Goal: Use online tool/utility: Utilize a website feature to perform a specific function

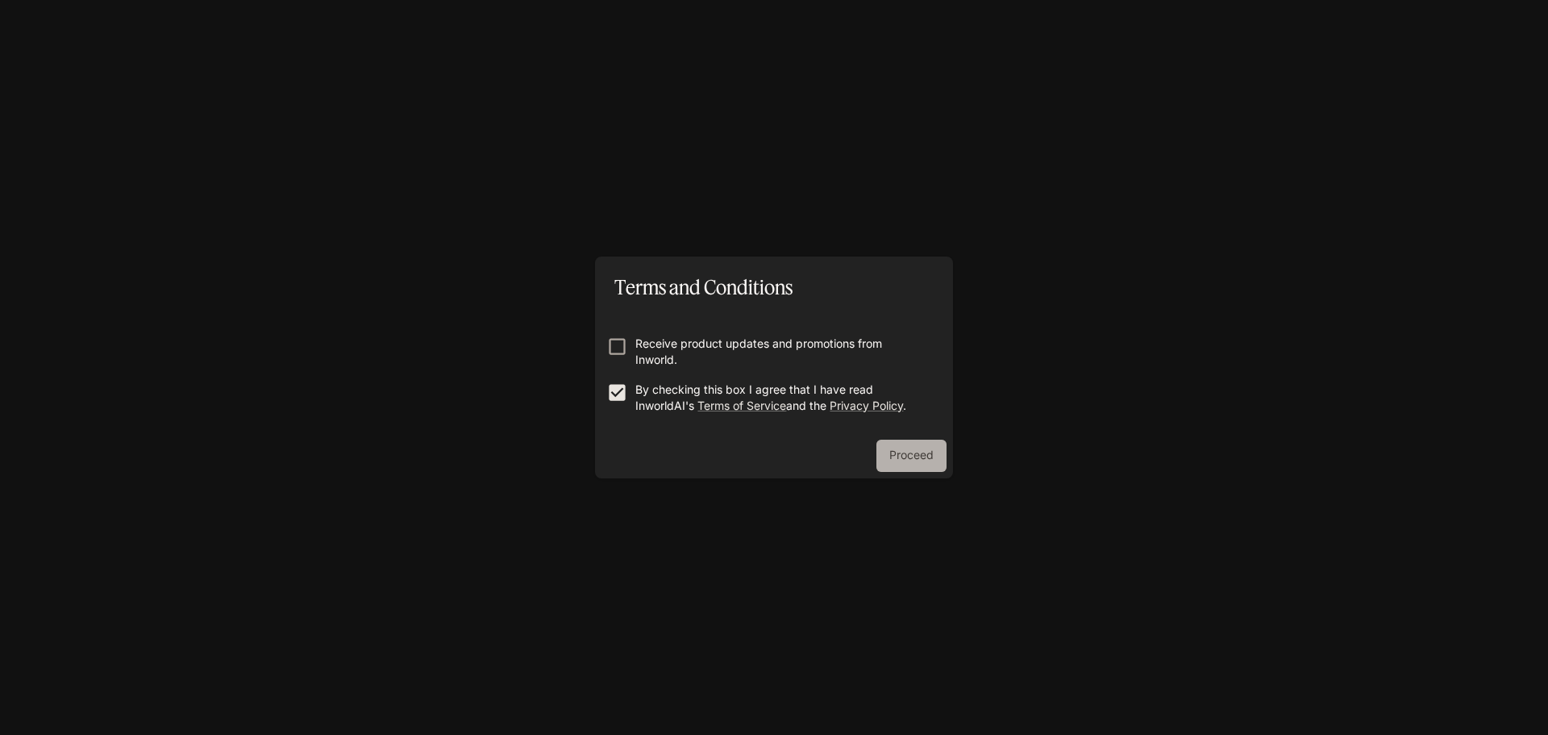
click at [910, 455] on button "Proceed" at bounding box center [911, 455] width 70 height 32
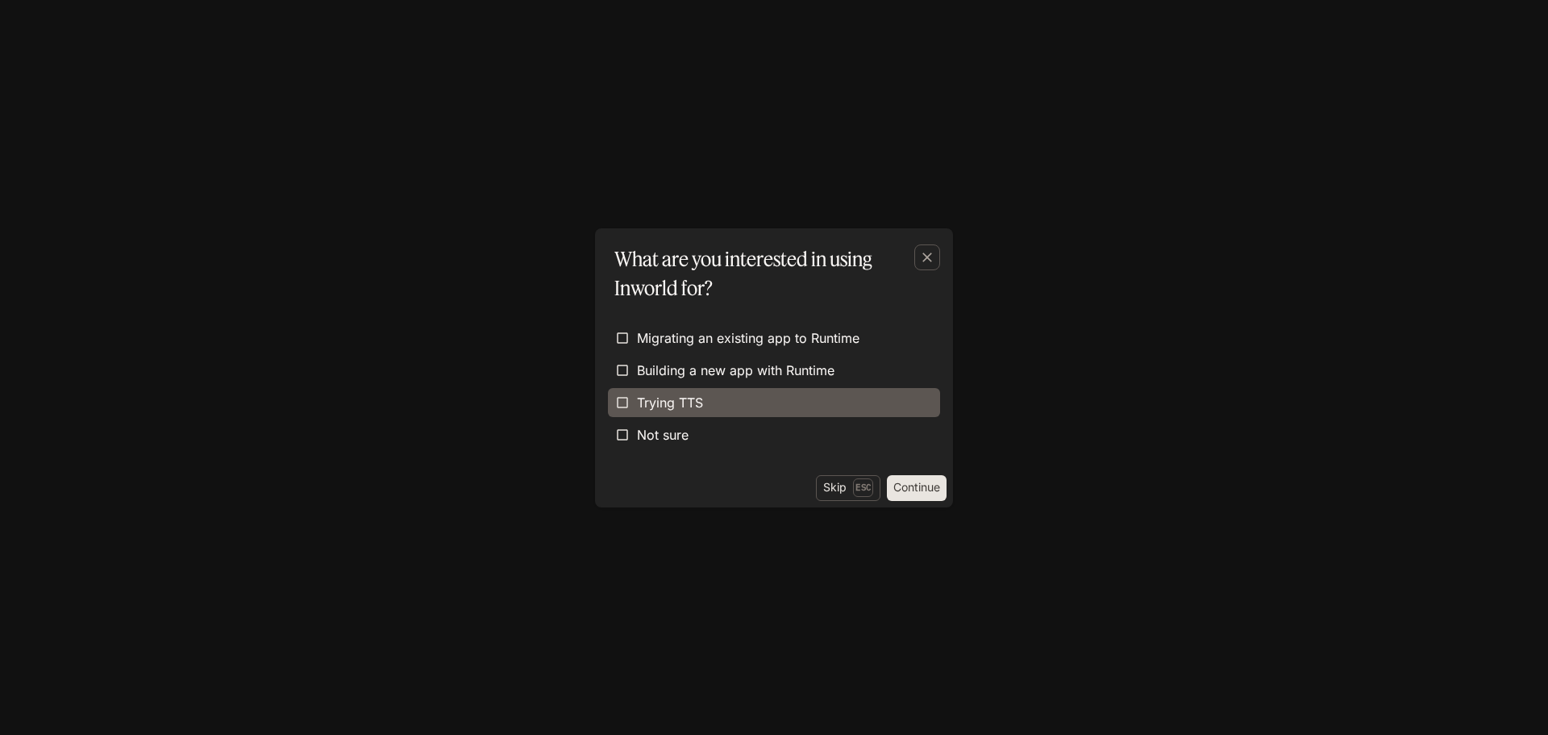
click at [766, 397] on label "Trying TTS" at bounding box center [774, 402] width 332 height 29
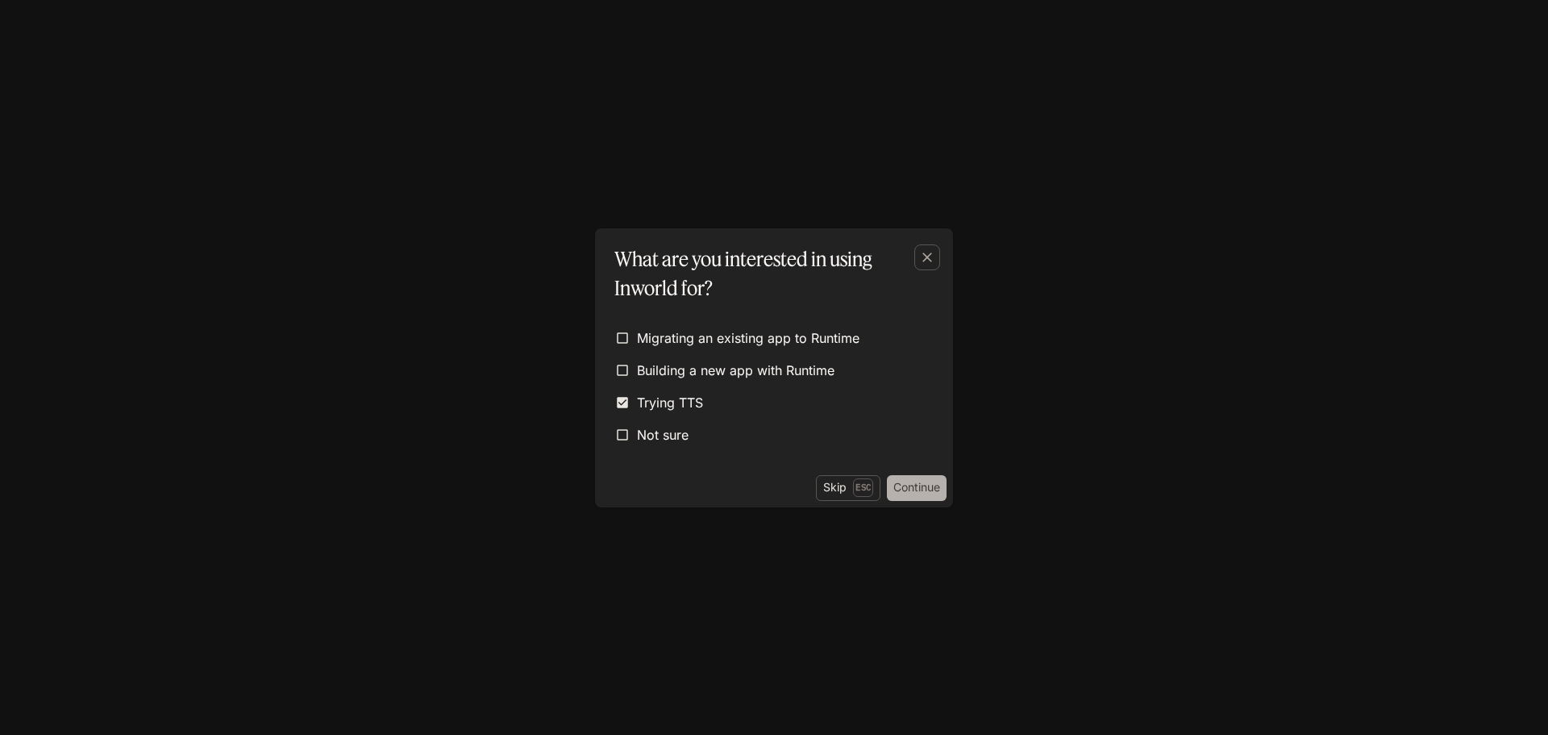
click at [906, 478] on button "Continue" at bounding box center [917, 488] width 60 height 26
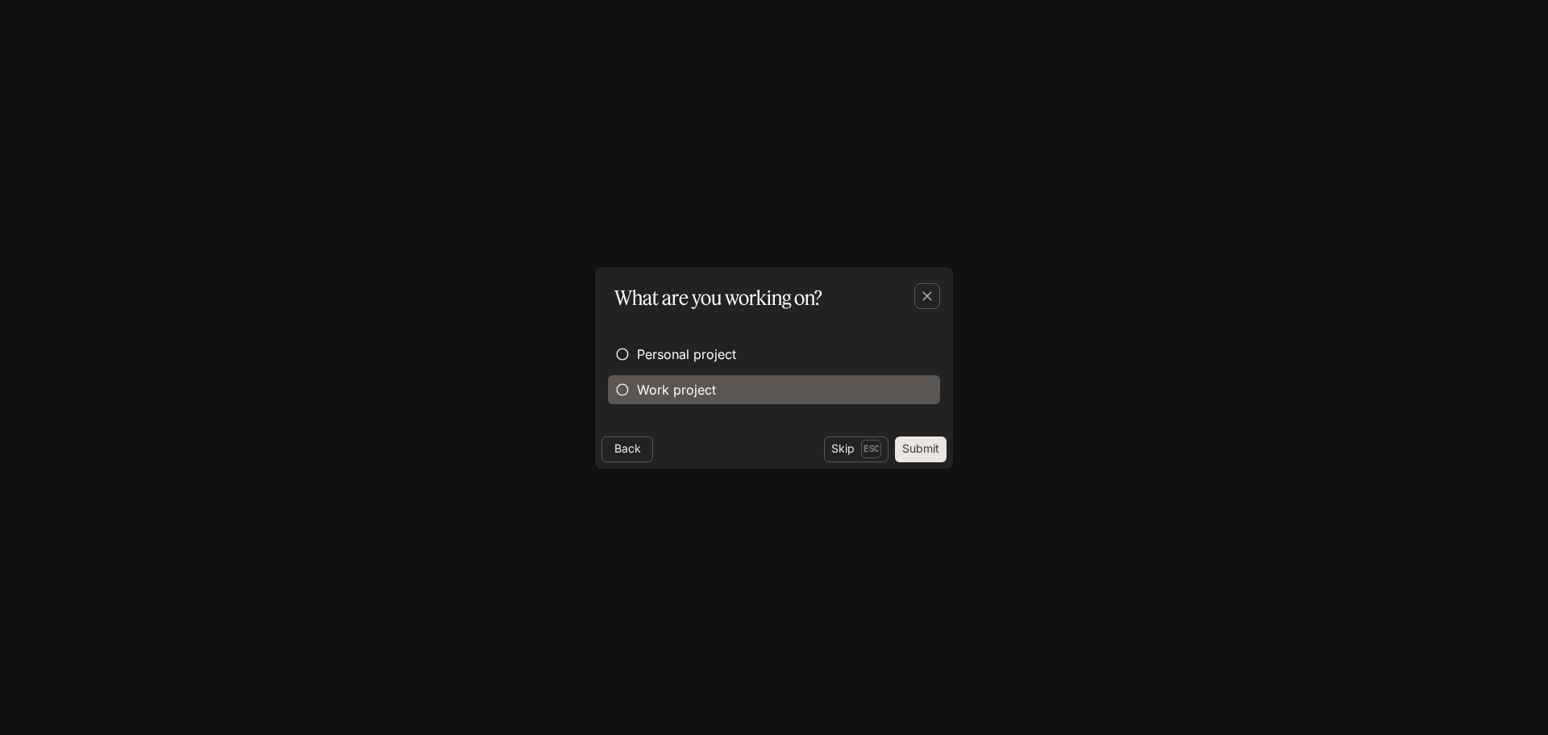
drag, startPoint x: 695, startPoint y: 360, endPoint x: 750, endPoint y: 384, distance: 59.6
click at [696, 360] on span "Personal project" at bounding box center [686, 353] width 99 height 19
click at [917, 451] on button "Submit" at bounding box center [921, 449] width 52 height 26
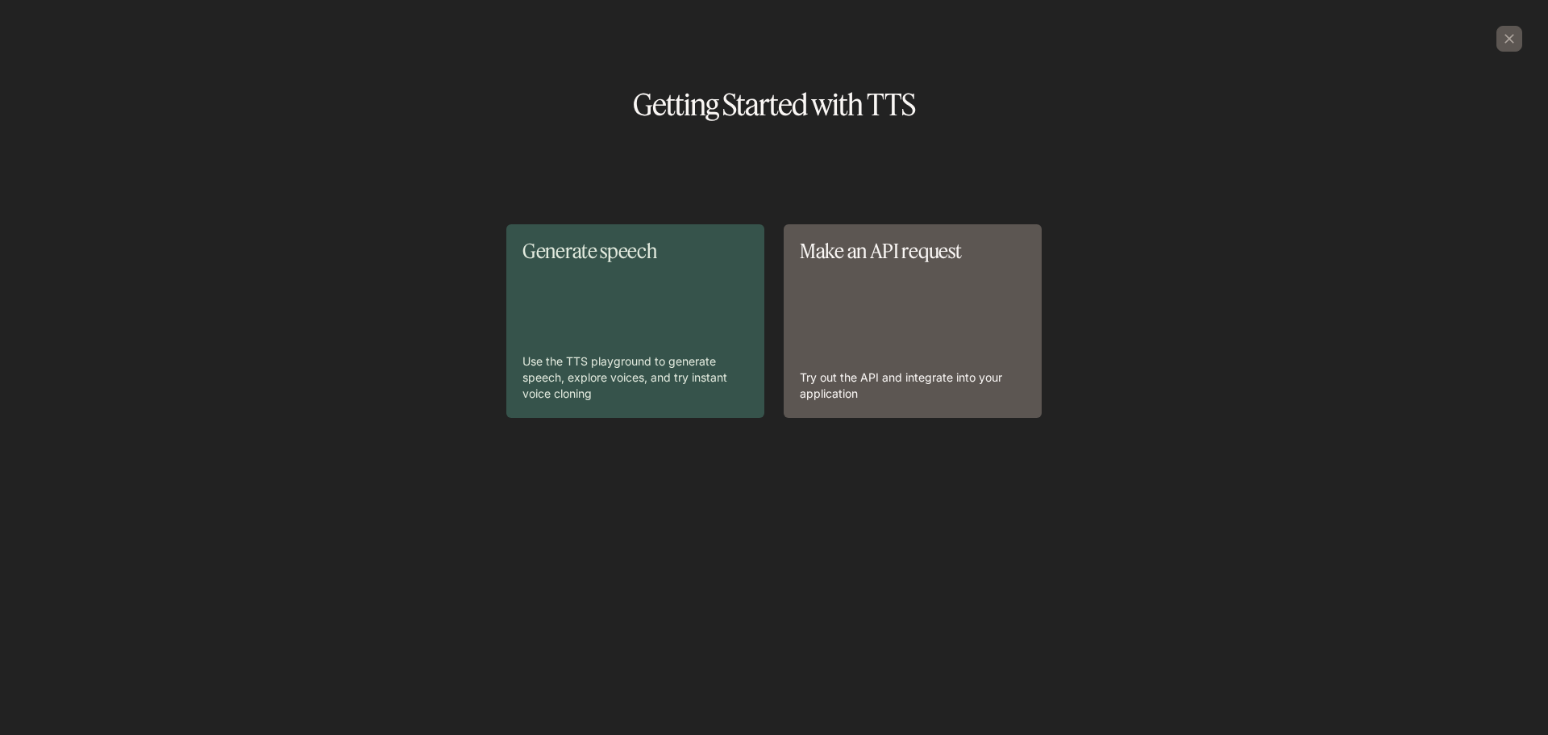
click at [701, 309] on div "Generate speech Use the TTS playground to generate speech, explore voices, and …" at bounding box center [635, 320] width 226 height 161
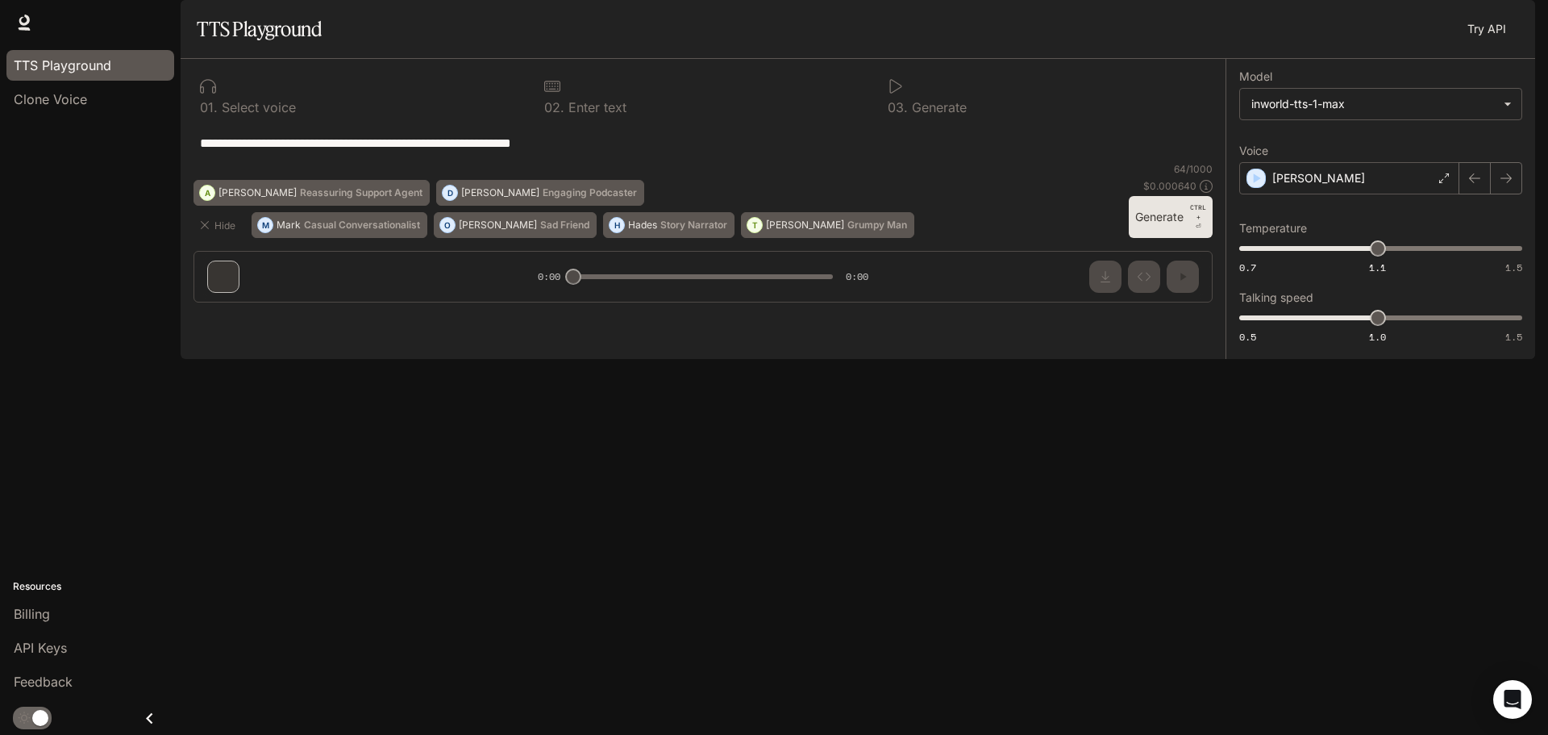
click at [410, 152] on textarea "**********" at bounding box center [703, 143] width 1006 height 19
drag, startPoint x: 656, startPoint y: 194, endPoint x: 98, endPoint y: 167, distance: 558.6
click at [181, 167] on main "**********" at bounding box center [858, 179] width 1355 height 359
paste textarea "**********"
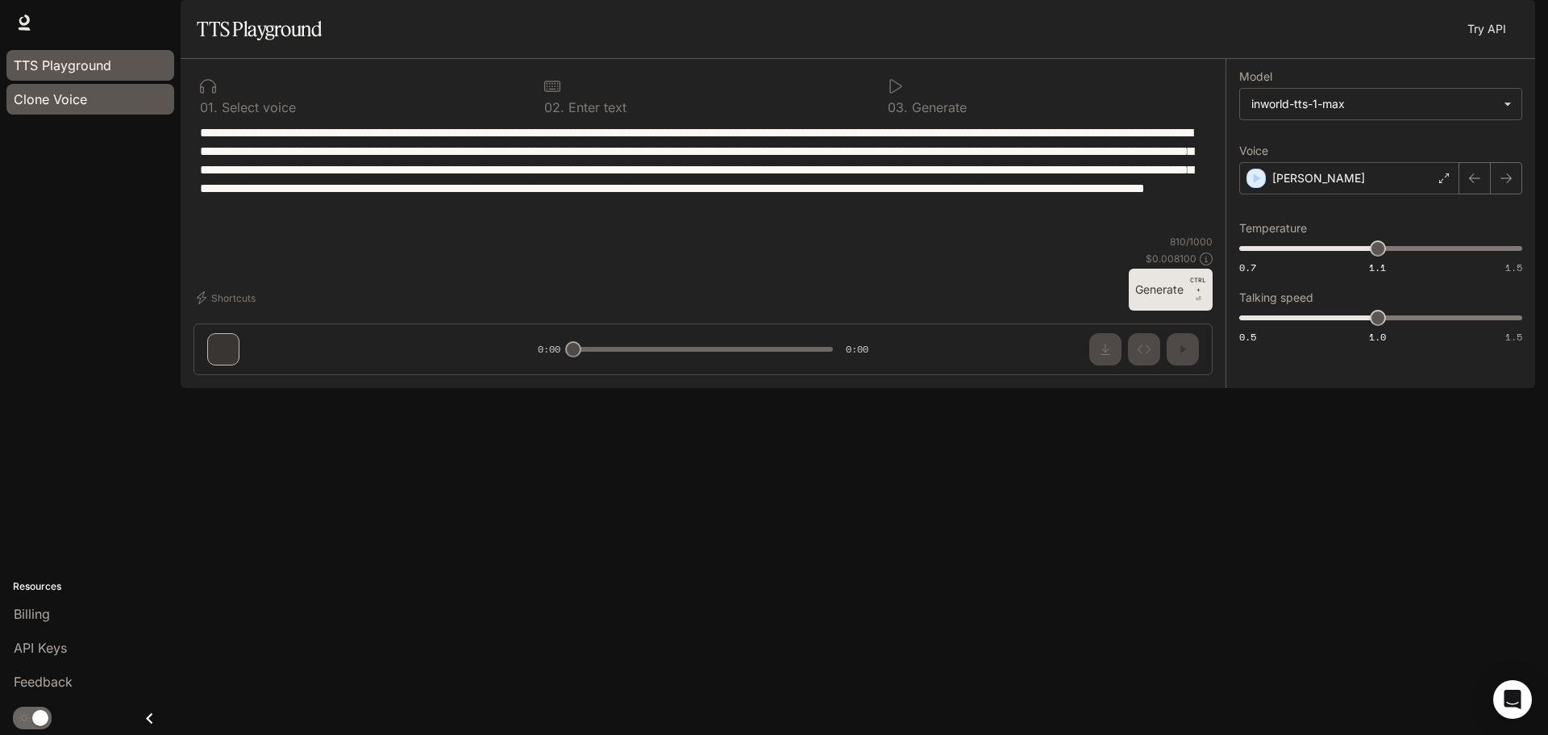
type textarea "**********"
click at [108, 106] on div "Clone Voice" at bounding box center [90, 98] width 153 height 19
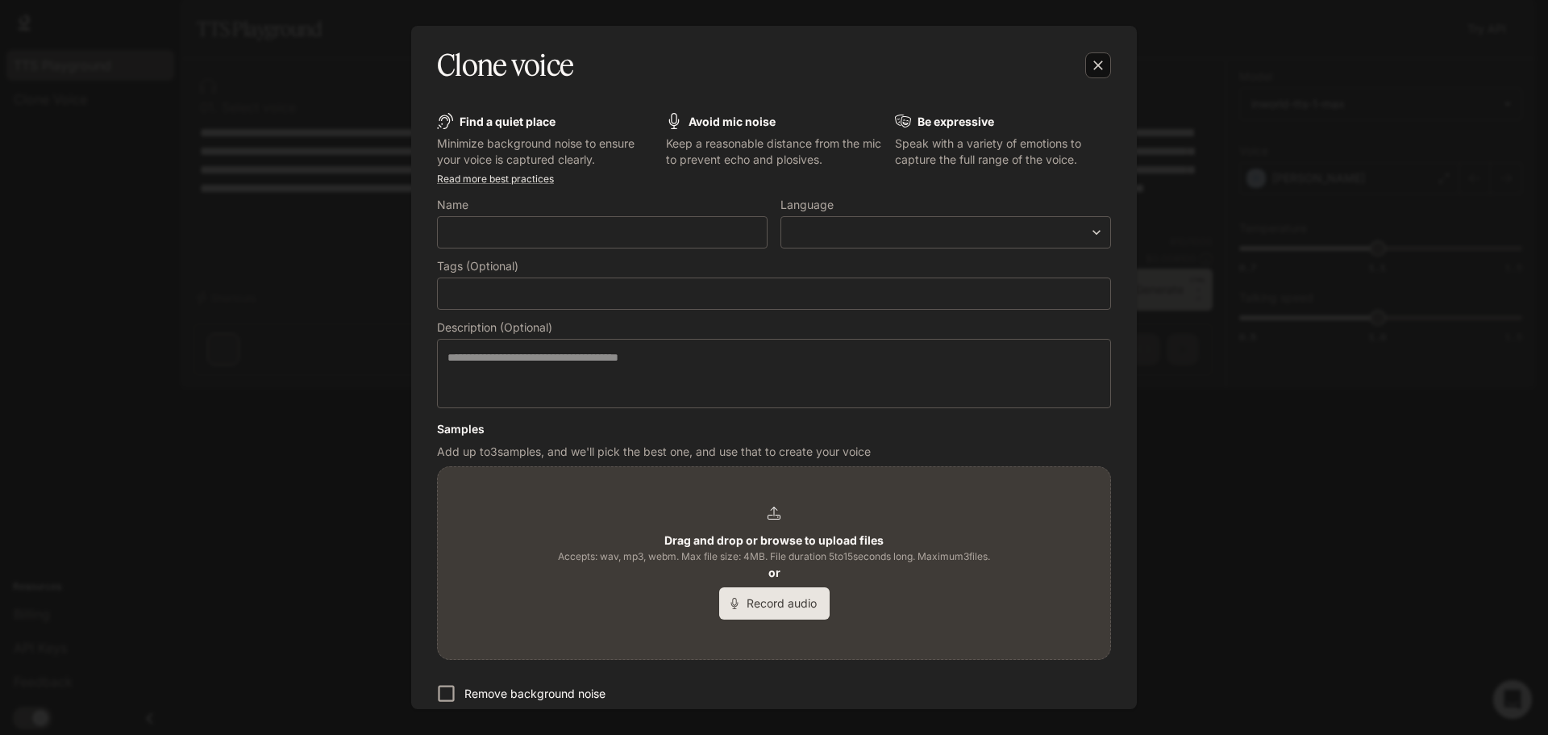
click at [1101, 73] on icon "button" at bounding box center [1098, 65] width 16 height 16
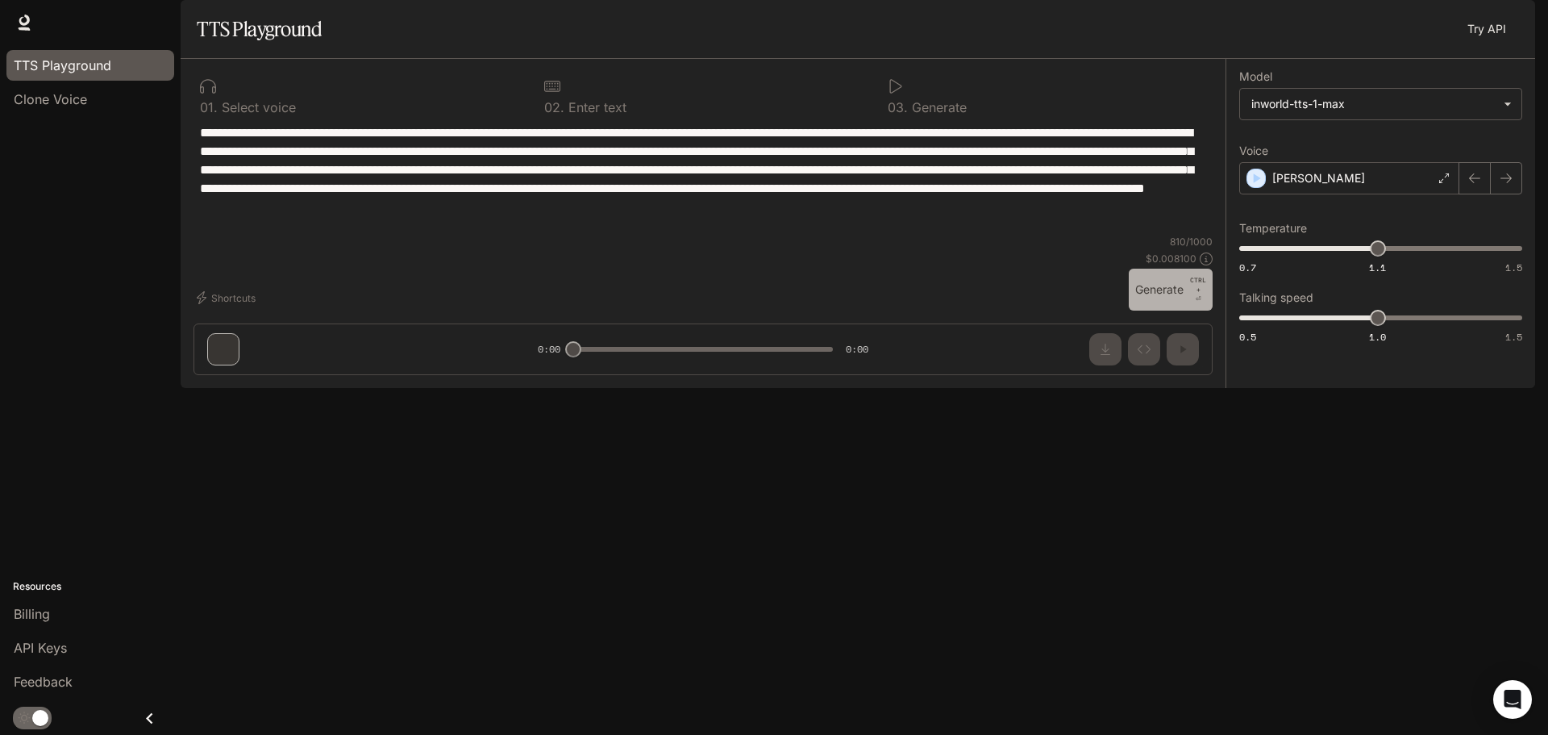
click at [1161, 310] on button "Generate CTRL + ⏎" at bounding box center [1171, 289] width 84 height 42
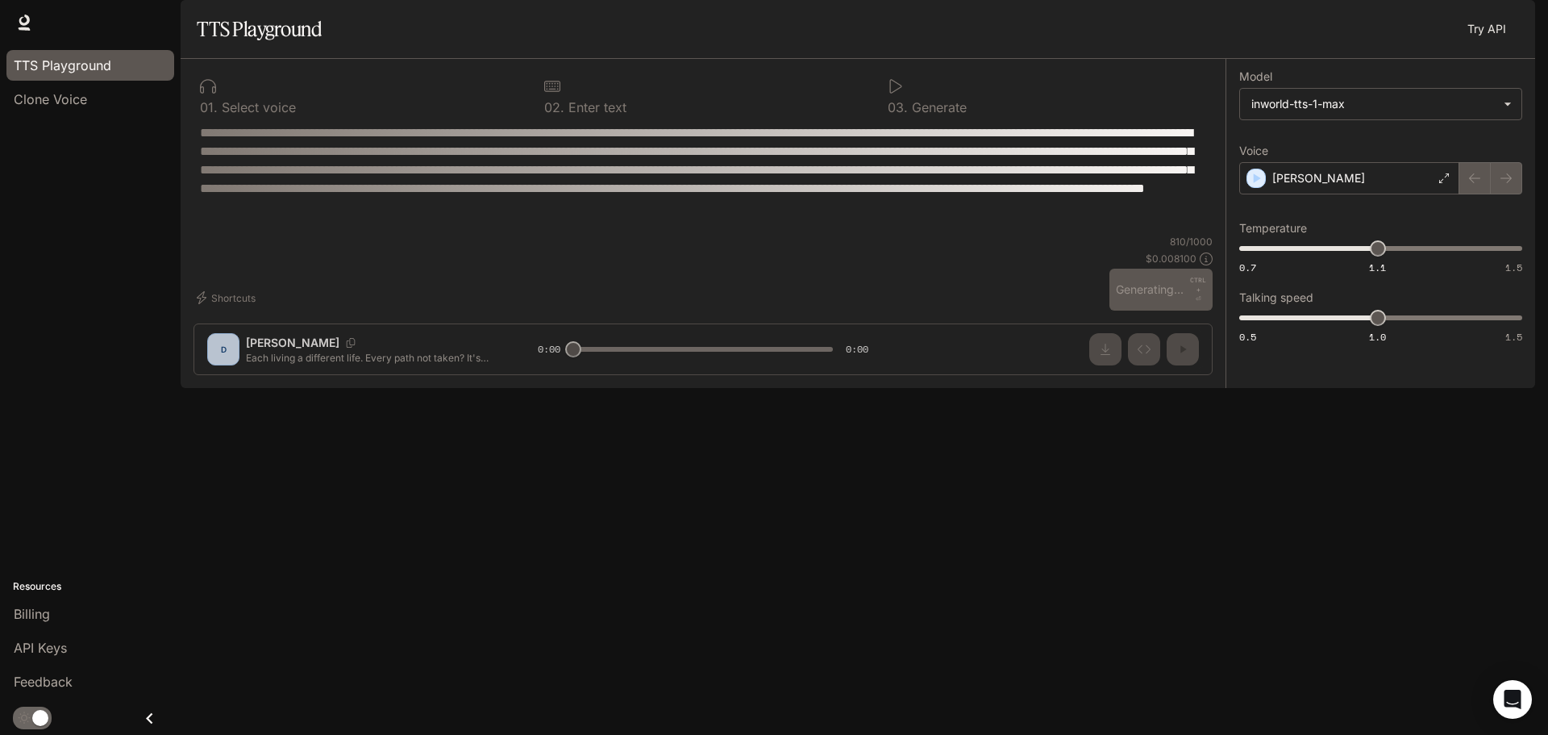
click at [217, 388] on div "**********" at bounding box center [703, 223] width 1045 height 329
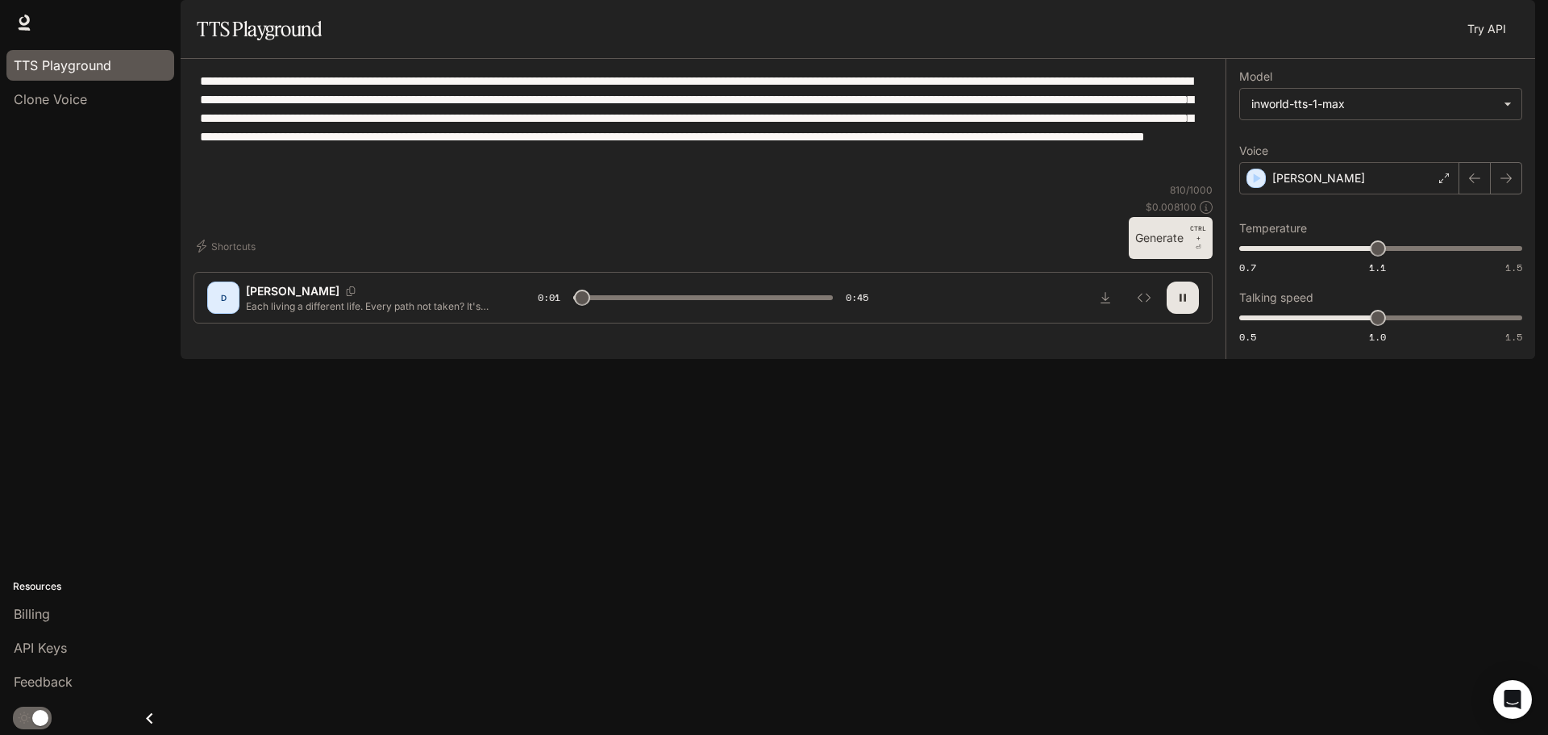
click at [227, 310] on div "D" at bounding box center [223, 298] width 26 height 26
click at [1186, 302] on icon "button" at bounding box center [1183, 297] width 6 height 7
drag, startPoint x: 1381, startPoint y: 224, endPoint x: 1360, endPoint y: 226, distance: 21.0
click at [1380, 194] on div "[PERSON_NAME]" at bounding box center [1349, 178] width 220 height 32
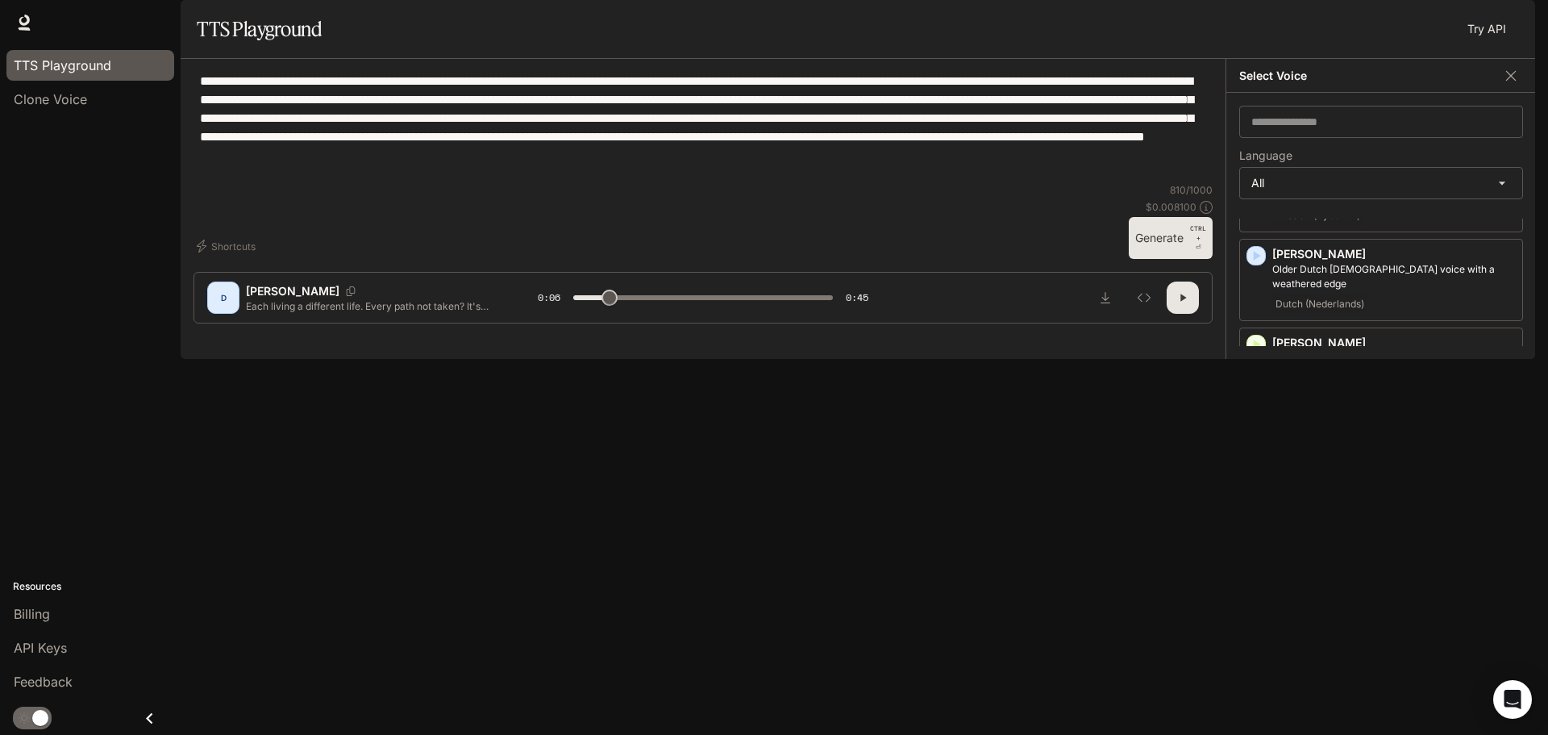
scroll to position [1062, 0]
click at [1346, 571] on p "Hades" at bounding box center [1394, 563] width 244 height 16
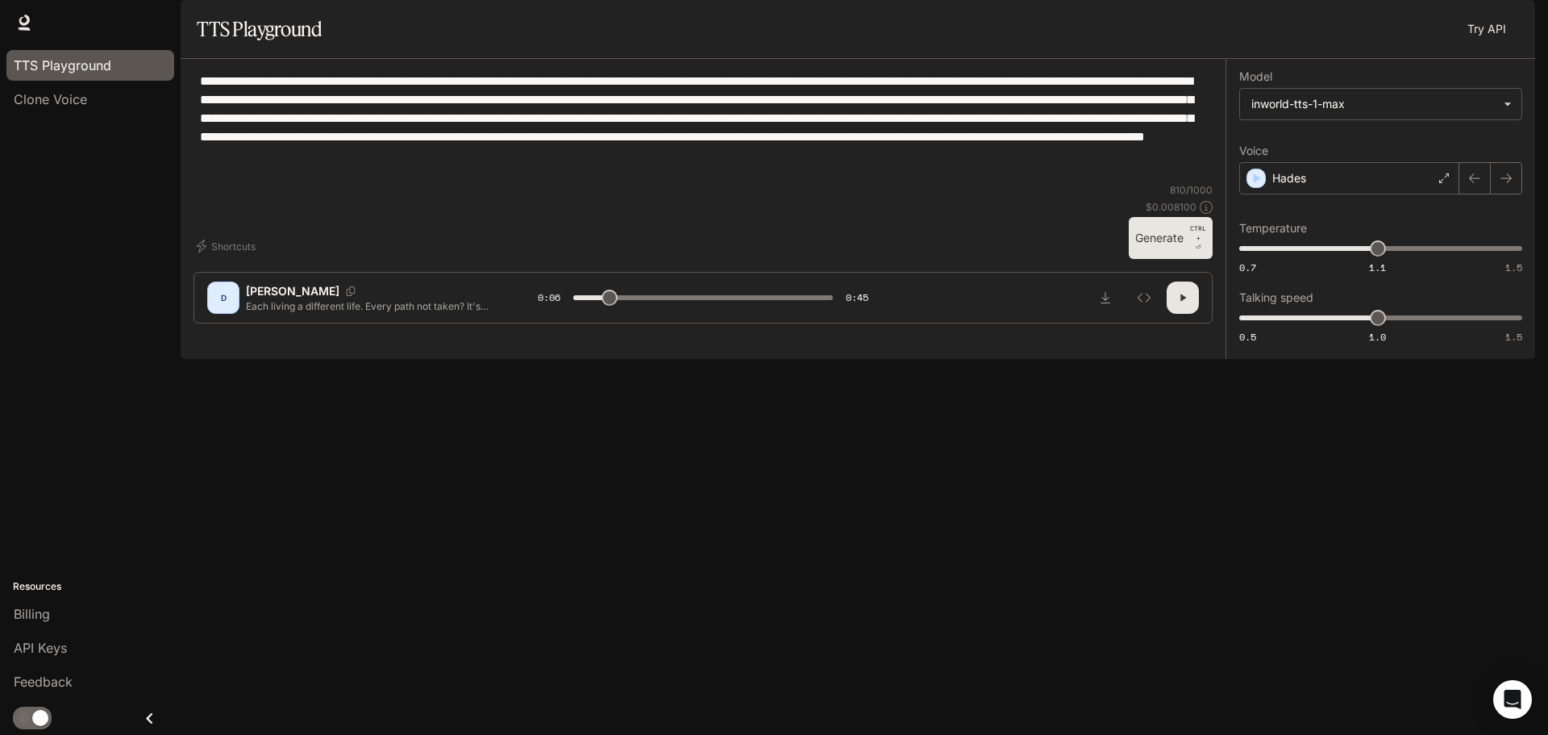
click at [1187, 314] on button "button" at bounding box center [1183, 297] width 32 height 32
drag, startPoint x: 614, startPoint y: 682, endPoint x: 575, endPoint y: 681, distance: 39.5
click at [573, 306] on span at bounding box center [578, 297] width 16 height 16
click at [1147, 259] on button "Generate CTRL + ⏎" at bounding box center [1171, 238] width 84 height 42
click at [291, 296] on icon "Copy Voice ID" at bounding box center [292, 291] width 16 height 10
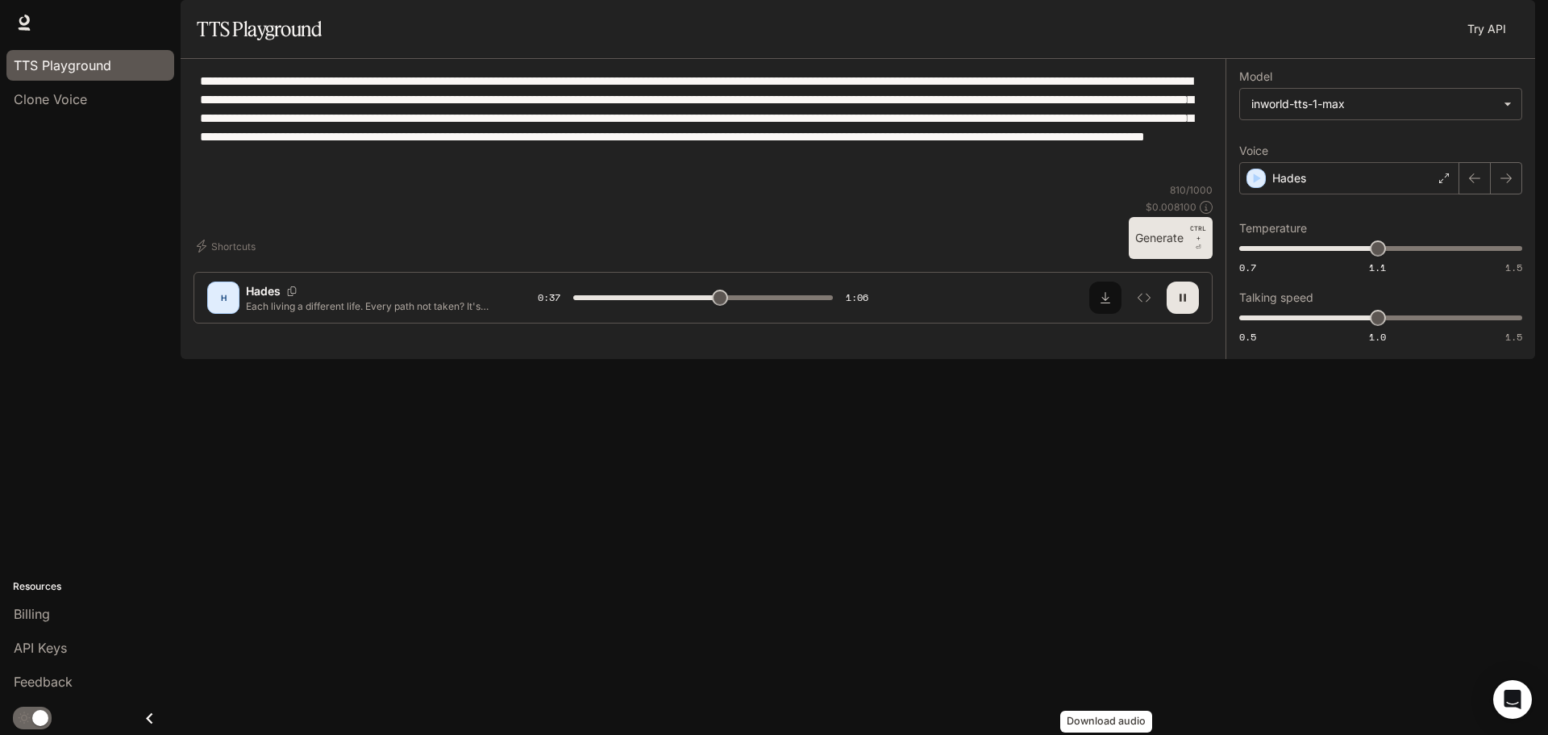
click at [1101, 304] on icon "Download audio" at bounding box center [1105, 297] width 13 height 13
click at [998, 183] on div "**********" at bounding box center [703, 127] width 1019 height 111
click at [1185, 314] on button "button" at bounding box center [1183, 297] width 32 height 32
click at [1182, 304] on icon "button" at bounding box center [1182, 297] width 13 height 13
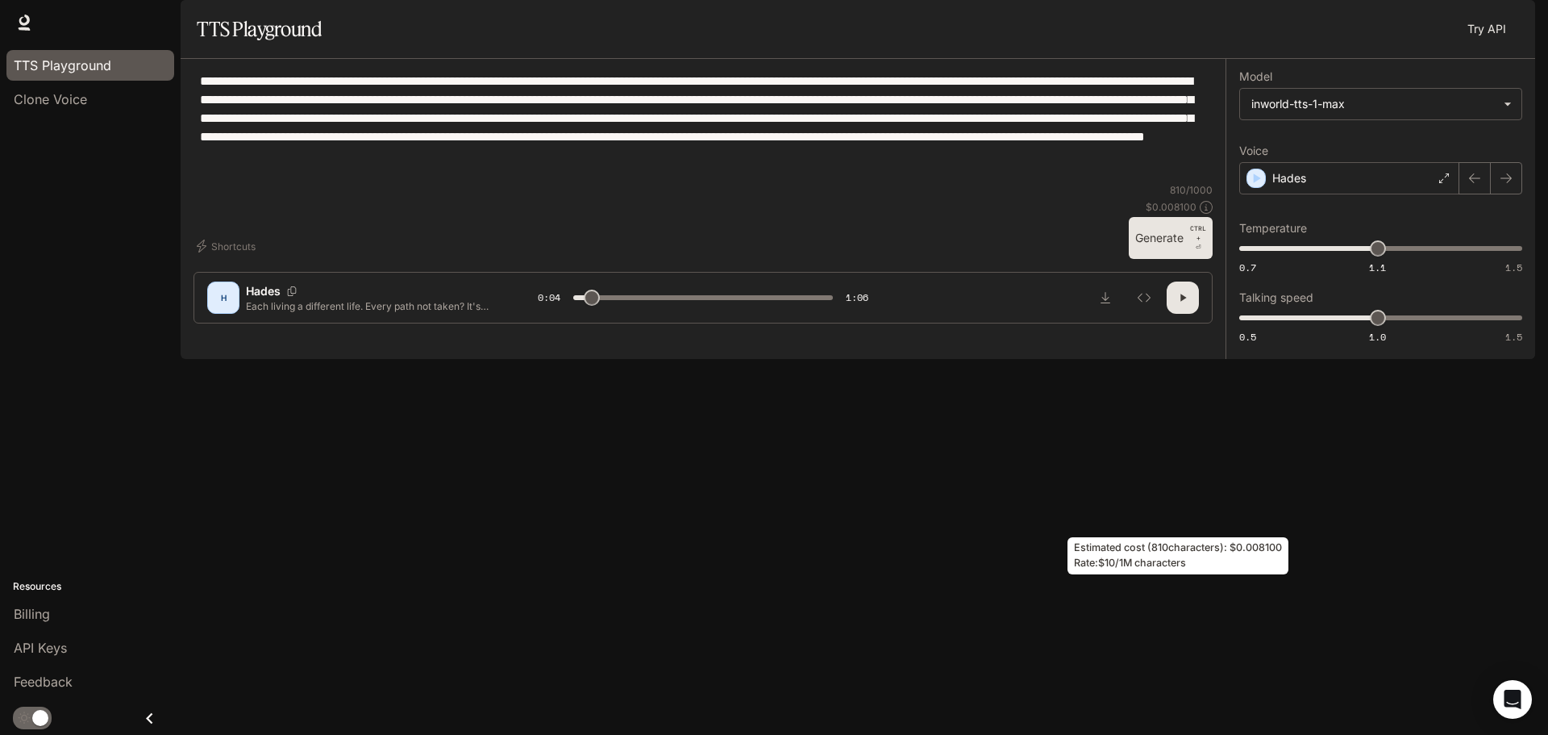
click at [1209, 214] on icon at bounding box center [1206, 207] width 13 height 13
click at [1194, 243] on p "CTRL +" at bounding box center [1198, 232] width 16 height 19
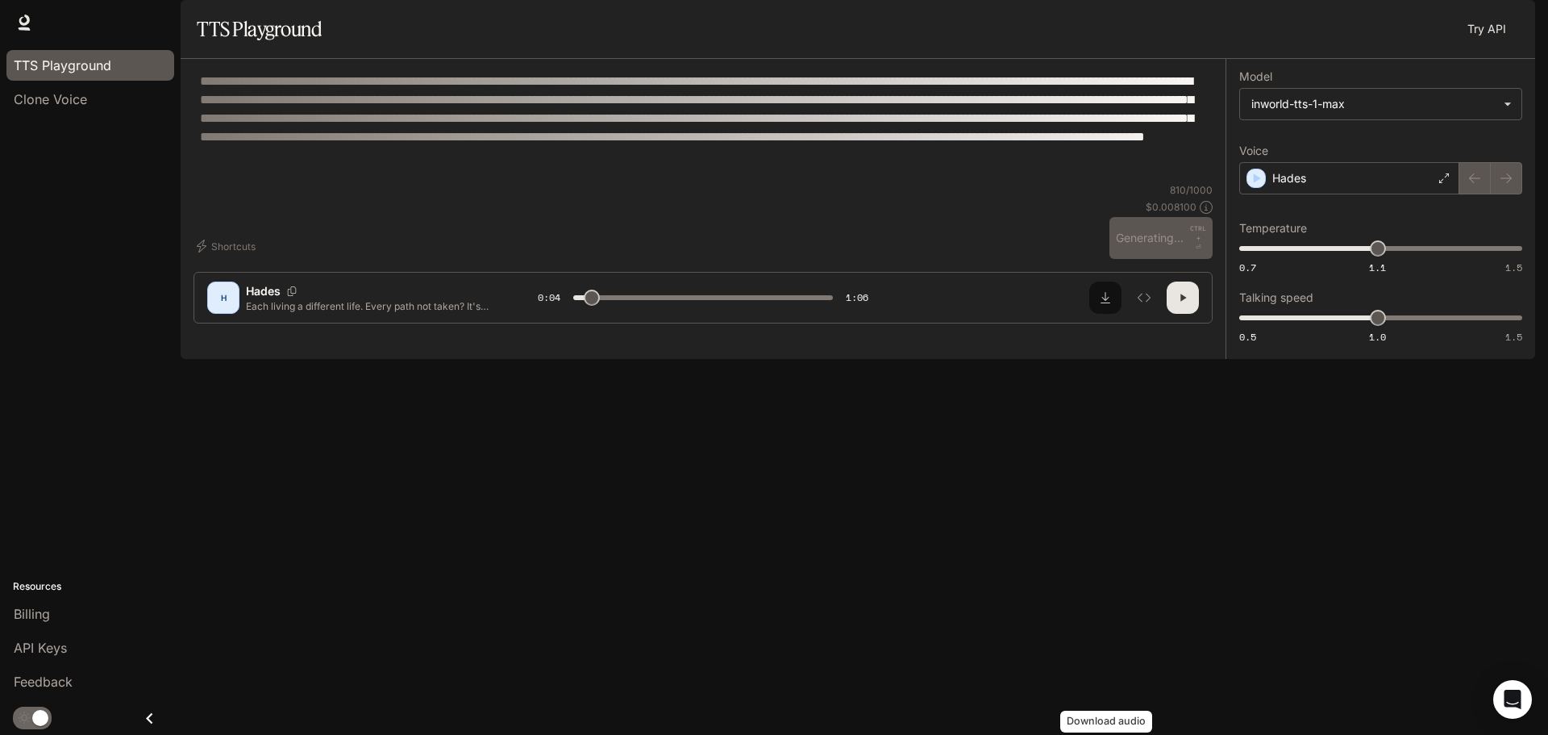
click at [1107, 304] on icon "Download audio" at bounding box center [1105, 297] width 13 height 13
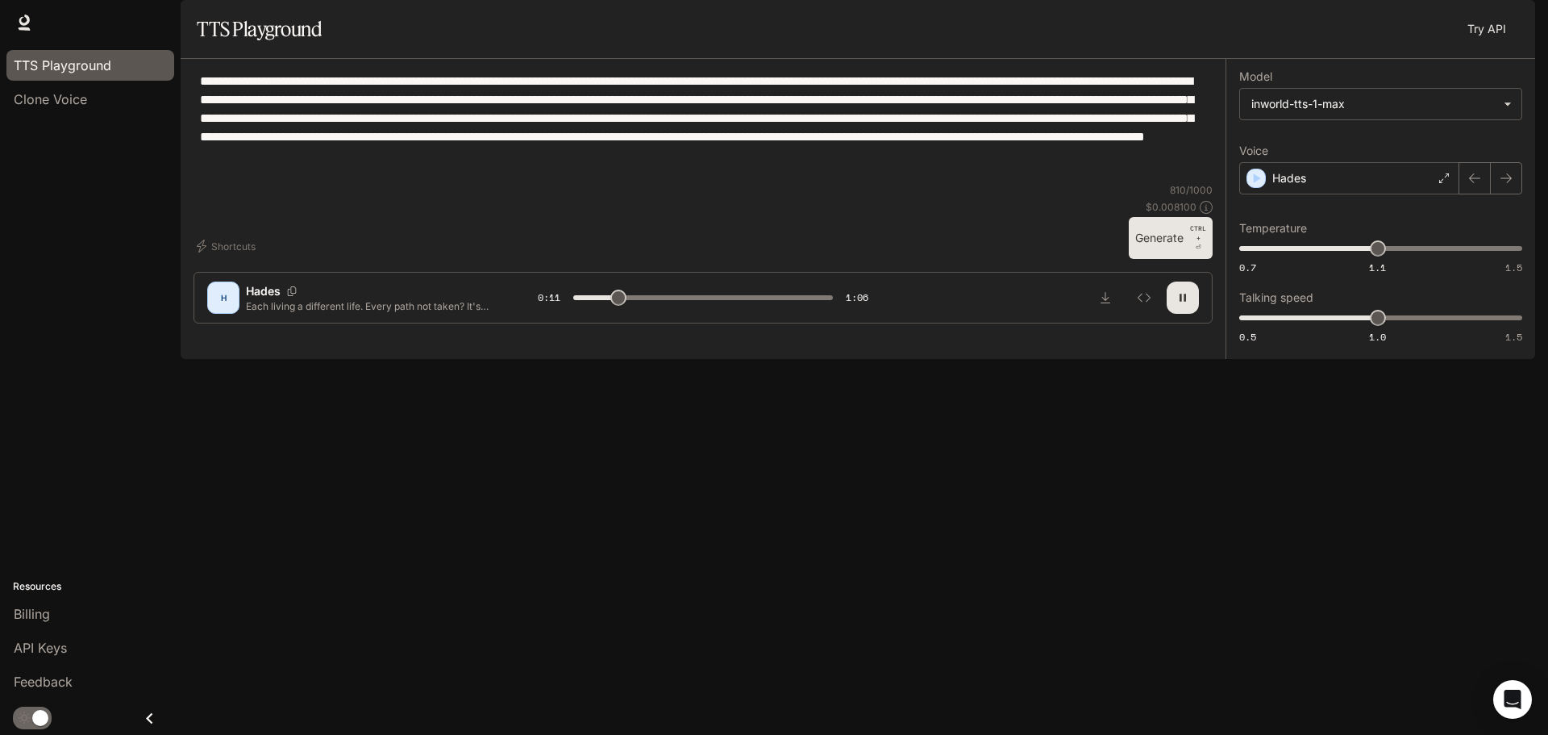
click at [1183, 304] on icon "button" at bounding box center [1182, 297] width 13 height 13
type input "**"
click at [1511, 693] on icon "Open Intercom Messenger" at bounding box center [1512, 699] width 19 height 21
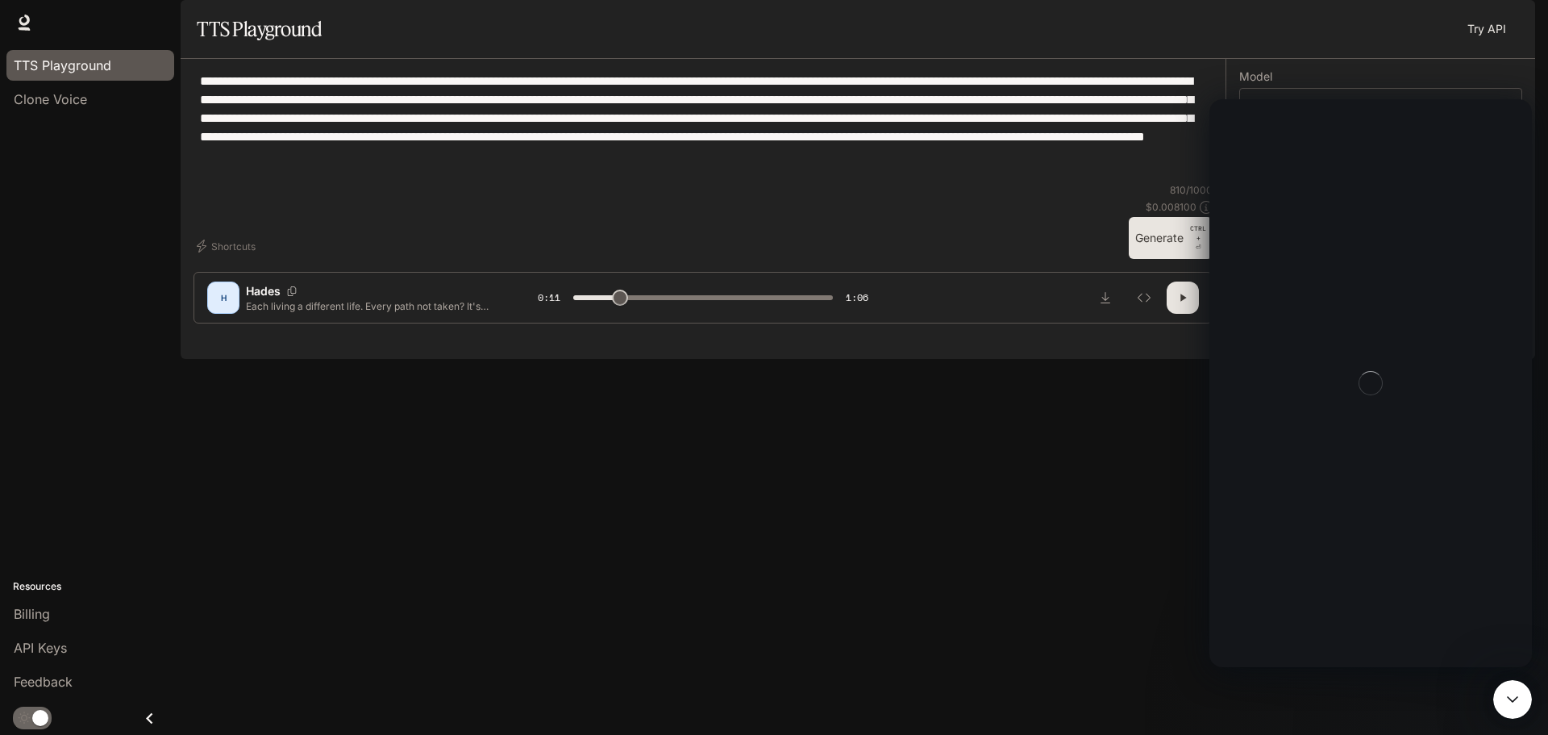
scroll to position [0, 0]
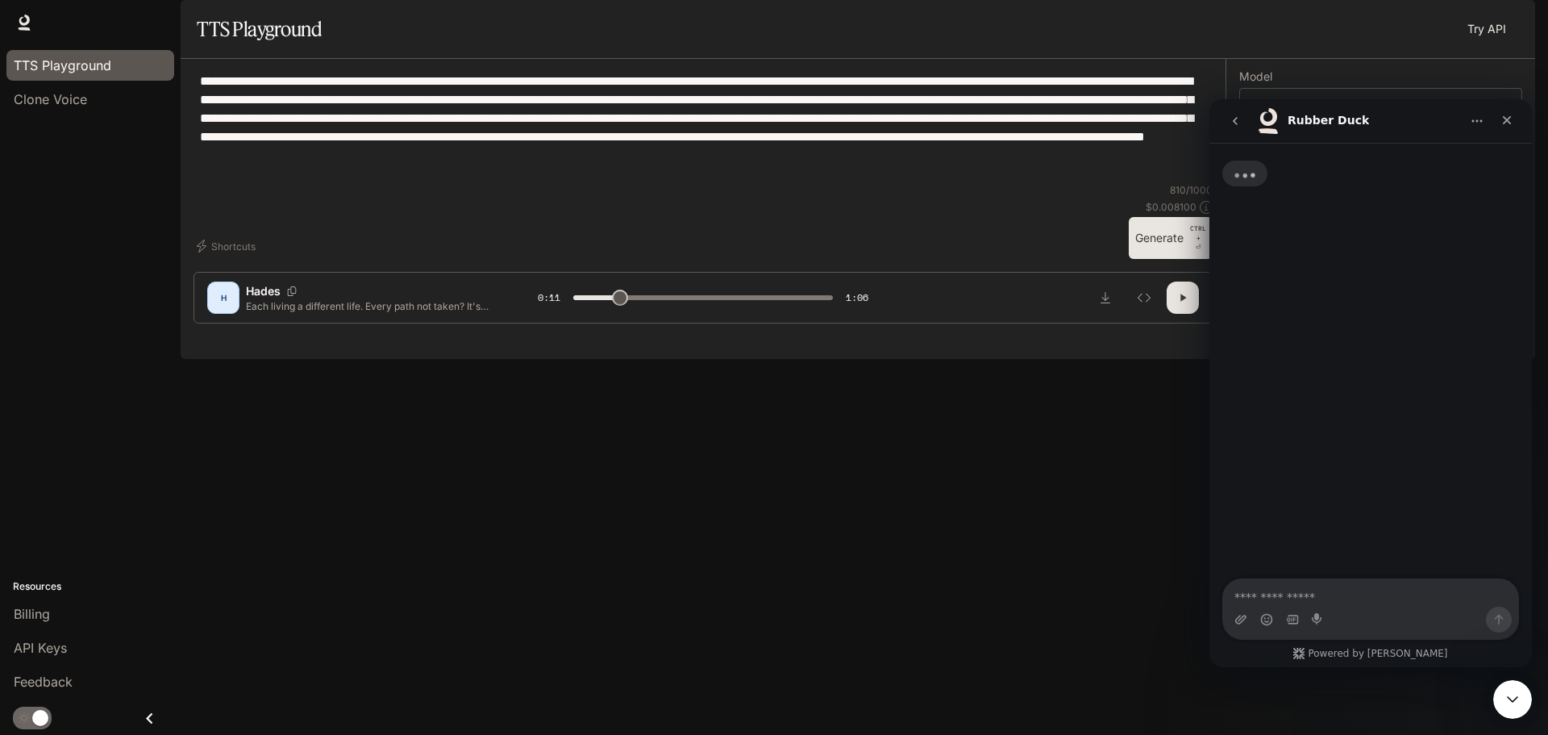
click at [1508, 701] on icon "Close Intercom Messenger" at bounding box center [1512, 698] width 19 height 19
